Goal: Information Seeking & Learning: Learn about a topic

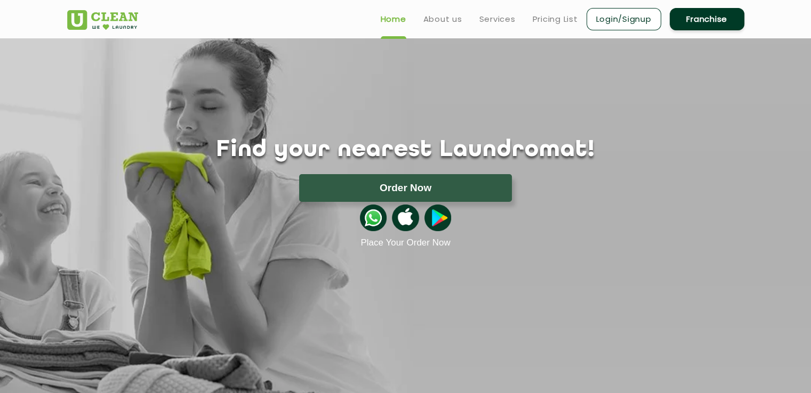
click at [680, 14] on link "Franchise" at bounding box center [707, 19] width 75 height 22
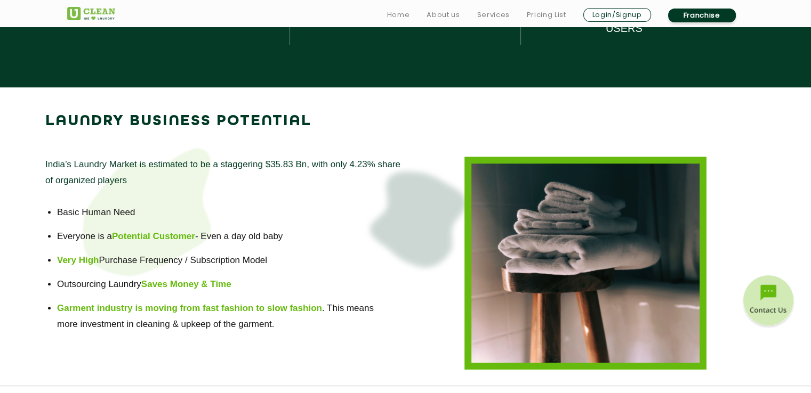
scroll to position [680, 0]
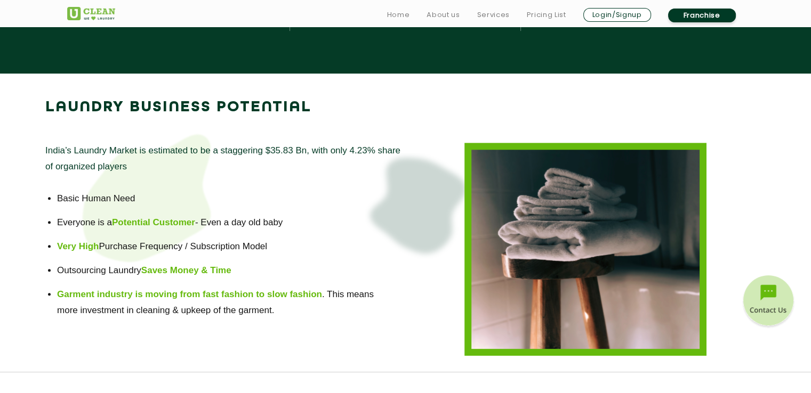
click at [804, 105] on div "LAUNDRY BUSINESS POTENTIAL" at bounding box center [405, 103] width 811 height 59
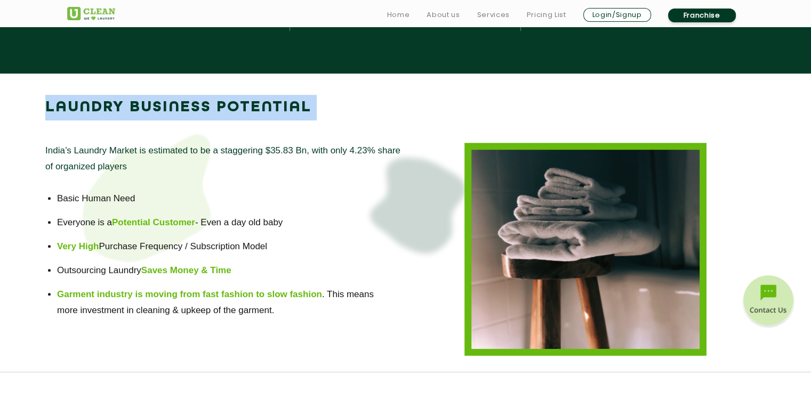
click at [804, 105] on div "LAUNDRY BUSINESS POTENTIAL" at bounding box center [405, 103] width 811 height 59
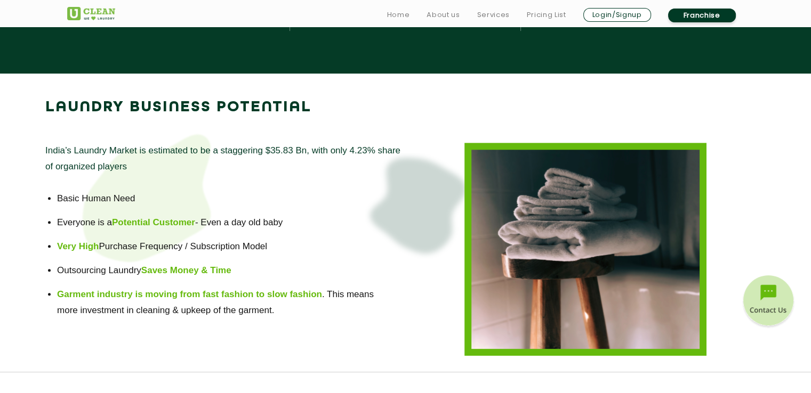
click at [804, 105] on div "LAUNDRY BUSINESS POTENTIAL" at bounding box center [405, 103] width 811 height 59
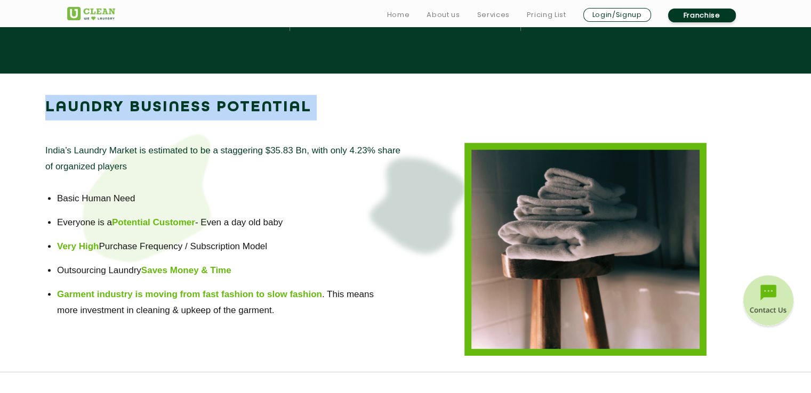
click at [804, 105] on div "LAUNDRY BUSINESS POTENTIAL" at bounding box center [405, 103] width 811 height 59
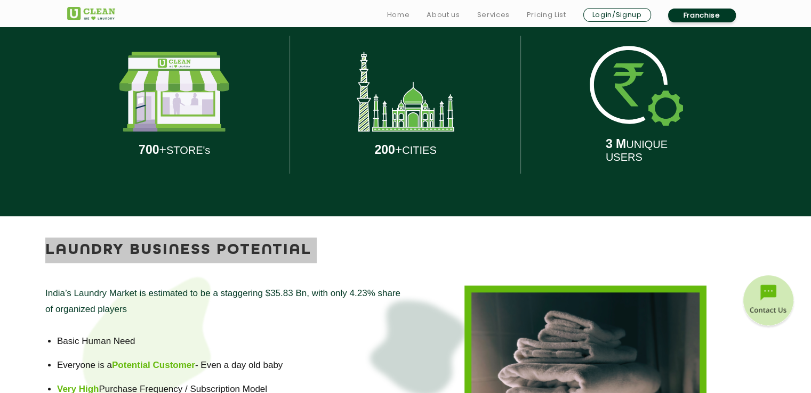
scroll to position [0, 0]
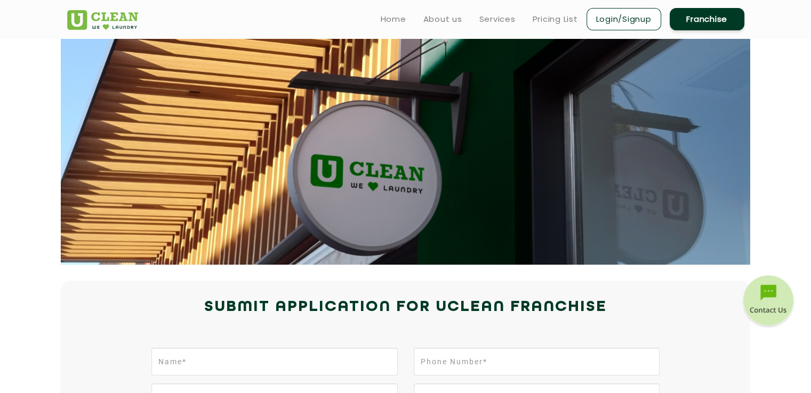
click at [558, 169] on section at bounding box center [405, 151] width 689 height 227
